Goal: Check status: Check status

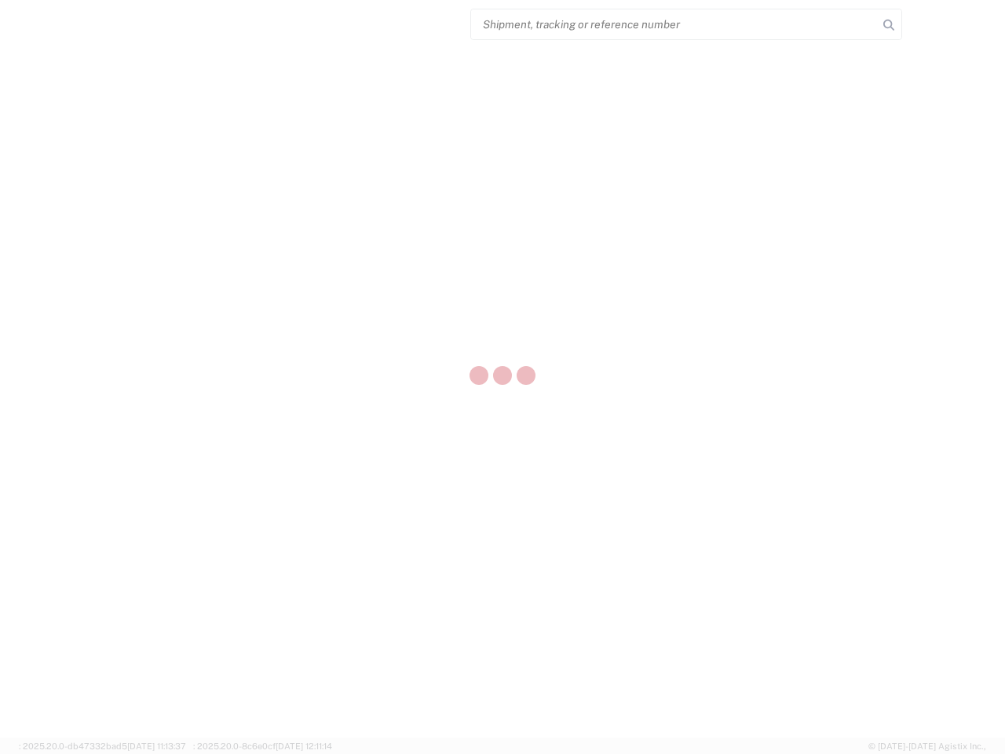
select select "US"
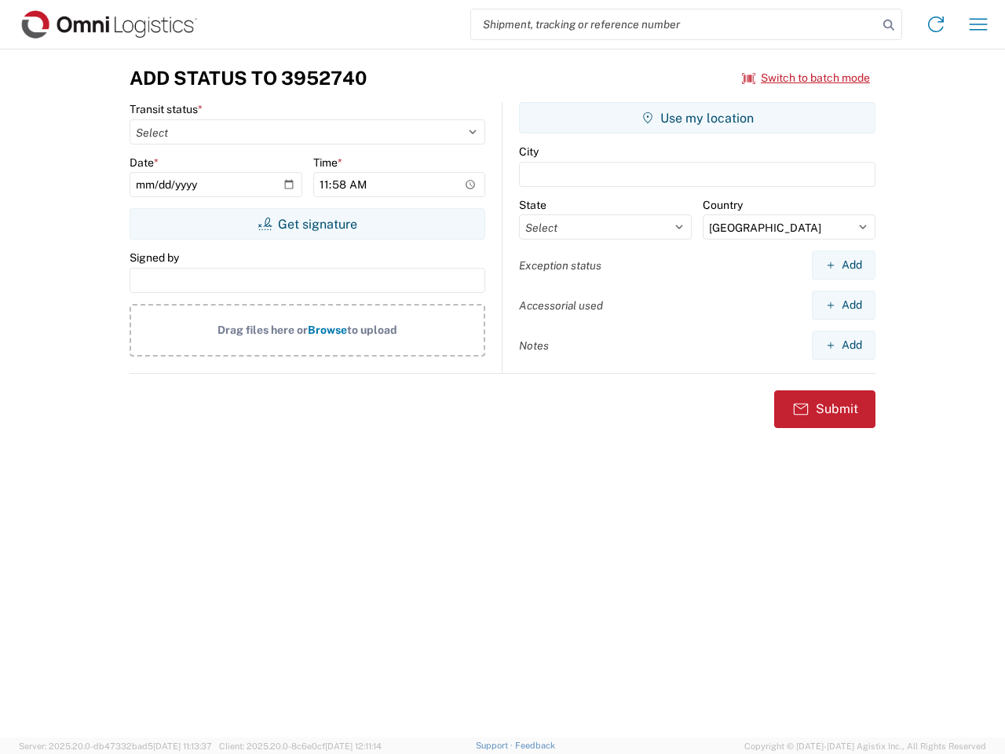
click at [675, 24] on input "search" at bounding box center [674, 24] width 407 height 30
click at [889, 25] on icon at bounding box center [889, 25] width 22 height 22
click at [936, 24] on icon at bounding box center [936, 24] width 25 height 25
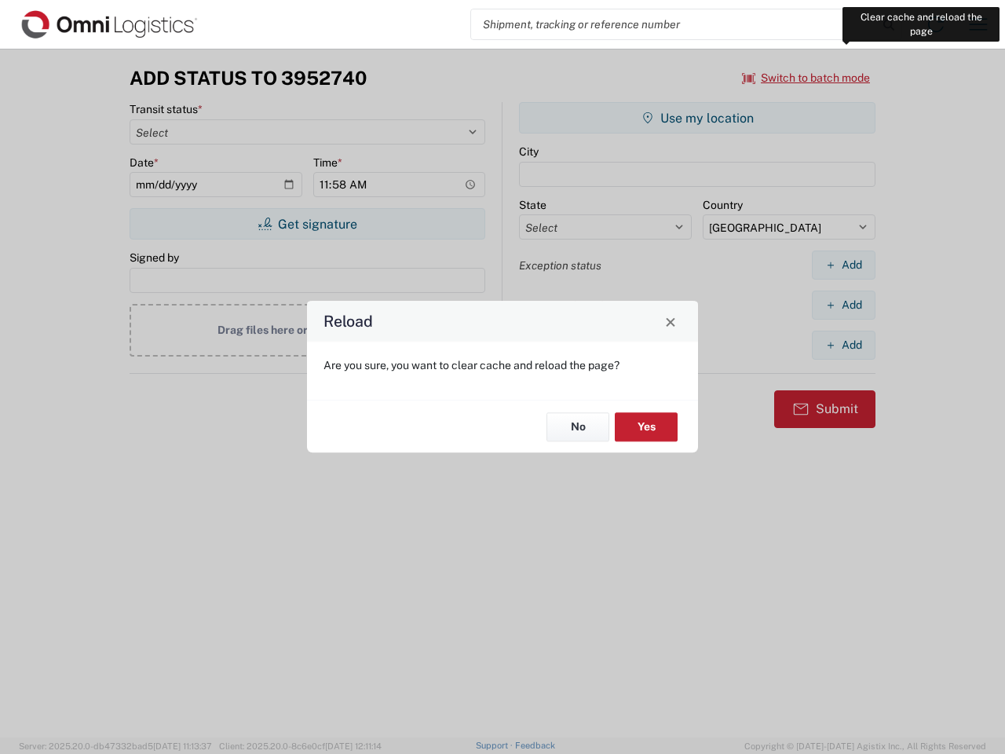
click at [979, 24] on div "Reload Are you sure, you want to clear cache and reload the page? No Yes" at bounding box center [502, 377] width 1005 height 754
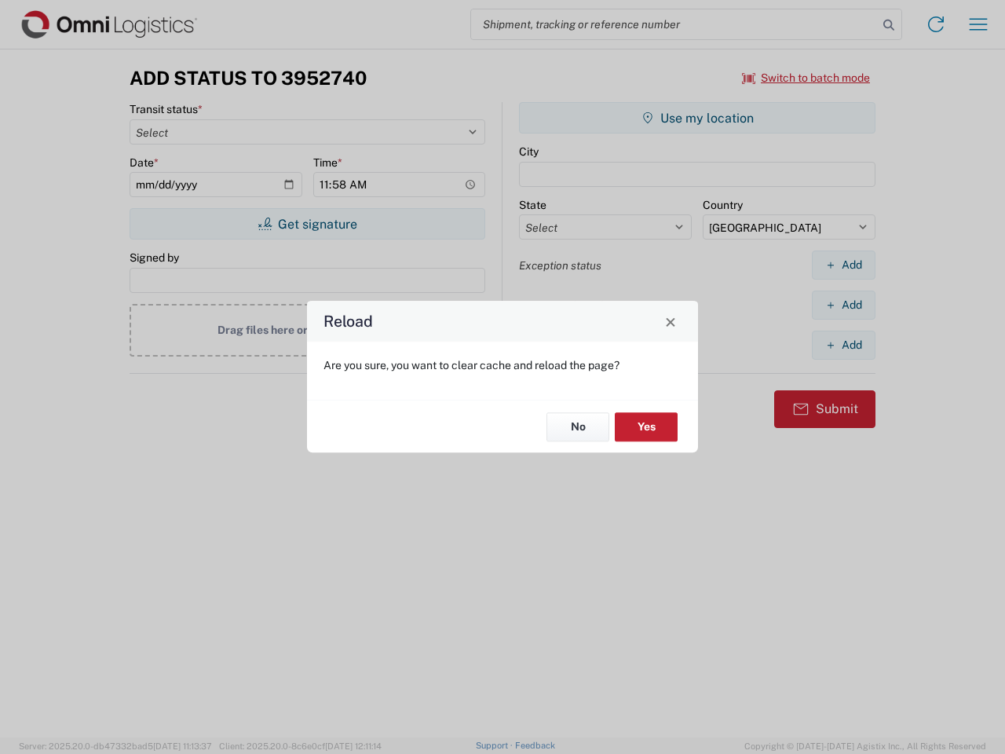
click at [807, 78] on div "Reload Are you sure, you want to clear cache and reload the page? No Yes" at bounding box center [502, 377] width 1005 height 754
click at [307, 224] on div "Reload Are you sure, you want to clear cache and reload the page? No Yes" at bounding box center [502, 377] width 1005 height 754
click at [697, 118] on div "Reload Are you sure, you want to clear cache and reload the page? No Yes" at bounding box center [502, 377] width 1005 height 754
click at [843, 265] on div "Reload Are you sure, you want to clear cache and reload the page? No Yes" at bounding box center [502, 377] width 1005 height 754
click at [843, 305] on div "Reload Are you sure, you want to clear cache and reload the page? No Yes" at bounding box center [502, 377] width 1005 height 754
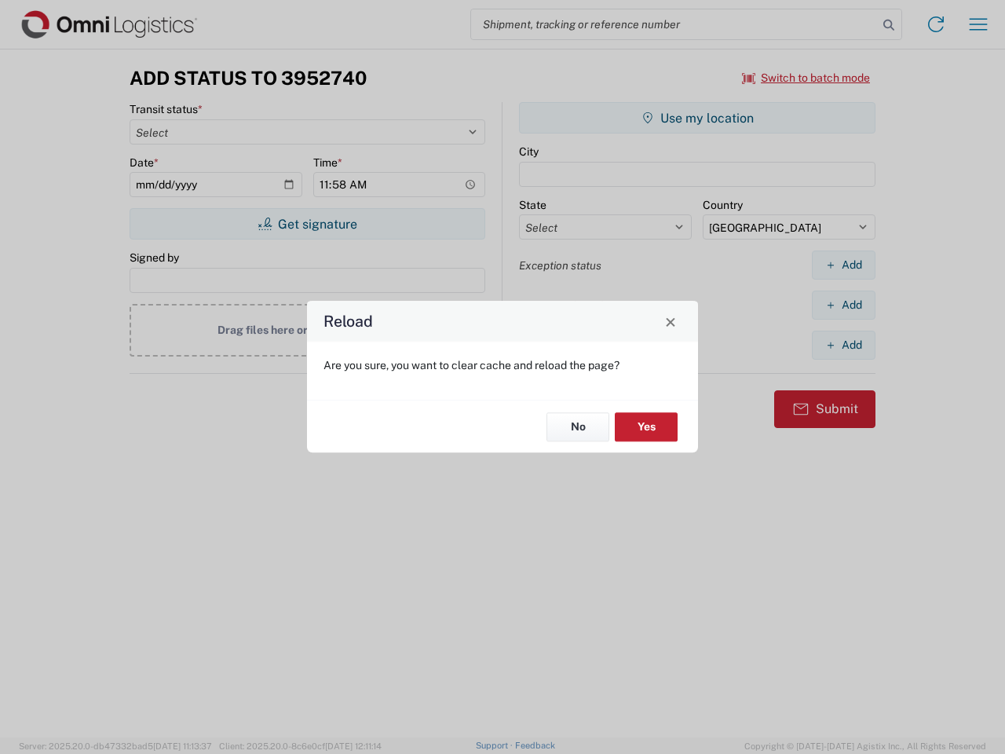
click at [843, 345] on div "Reload Are you sure, you want to clear cache and reload the page? No Yes" at bounding box center [502, 377] width 1005 height 754
